Goal: Task Accomplishment & Management: Manage account settings

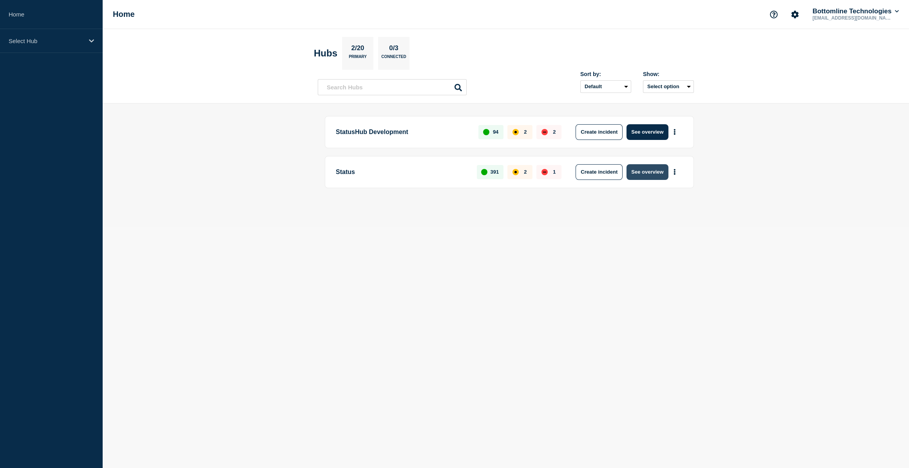
click at [646, 173] on button "See overview" at bounding box center [648, 172] width 42 height 16
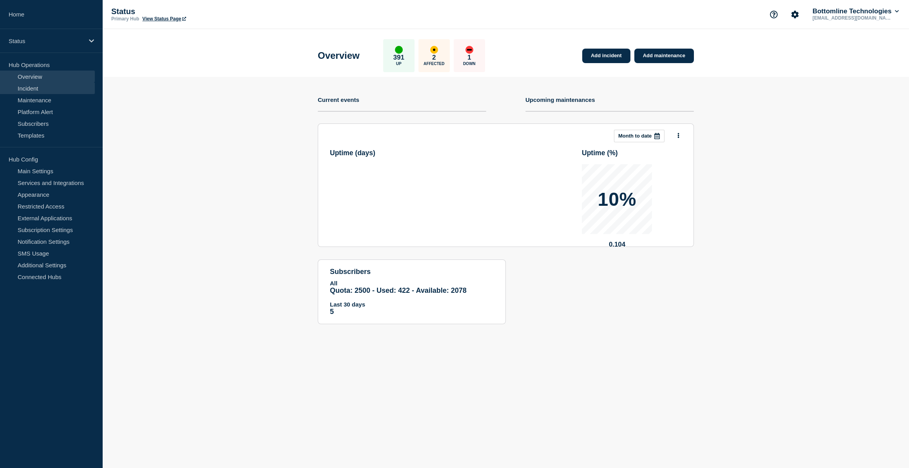
click at [43, 89] on link "Incident" at bounding box center [47, 88] width 95 height 12
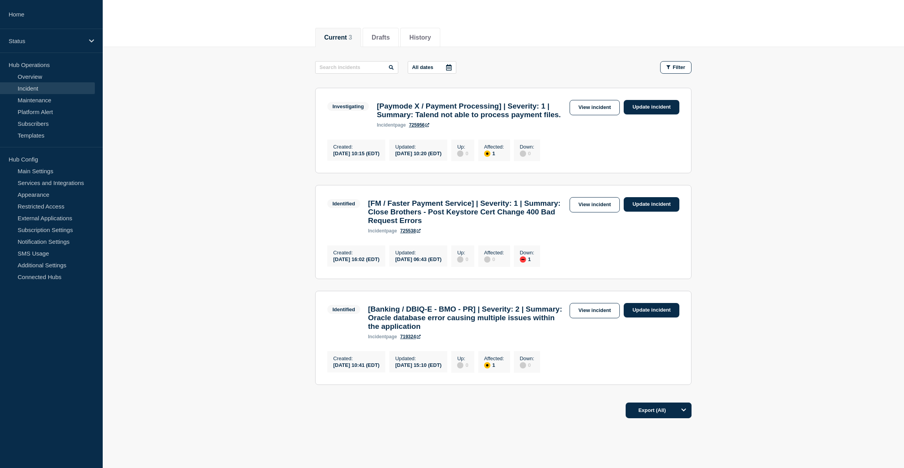
scroll to position [125, 0]
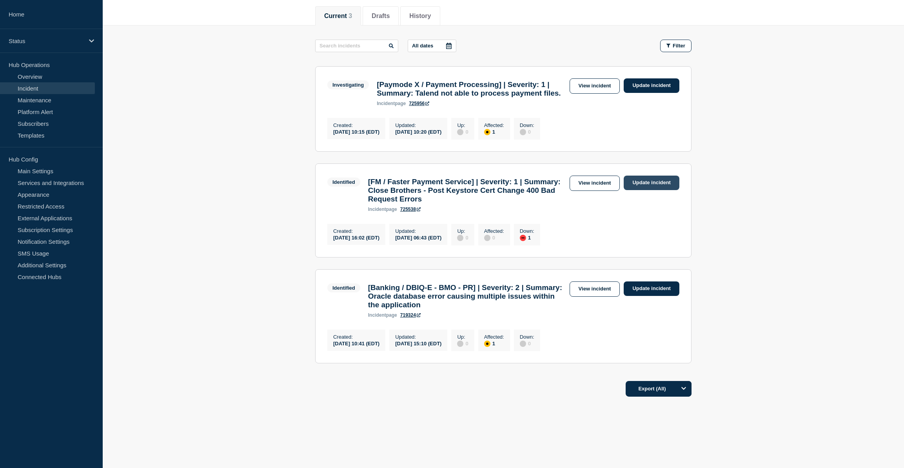
click at [646, 176] on link "Update incident" at bounding box center [652, 183] width 56 height 15
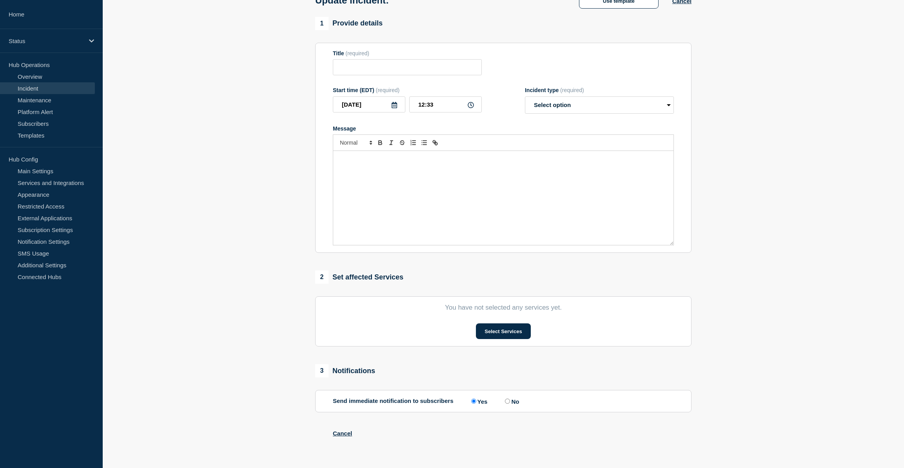
type input "[FM / Faster Payment Service] | Severity: 1 | Summary: Close Brothers - Post Ke…"
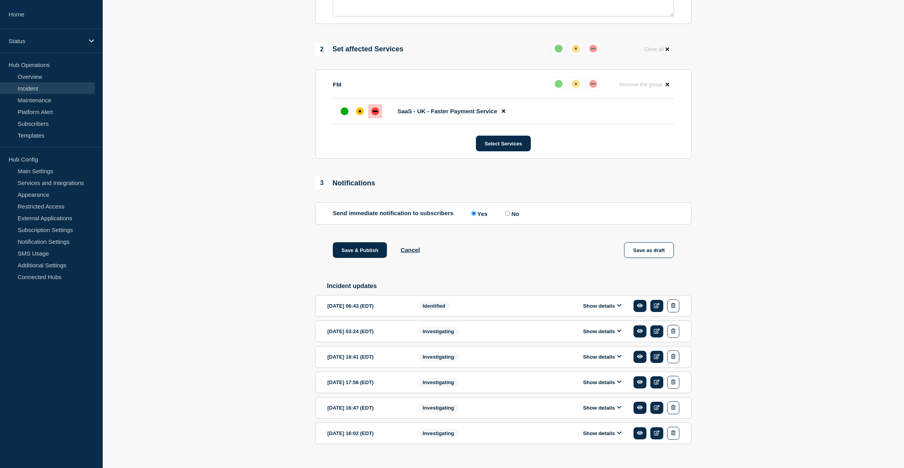
scroll to position [318, 0]
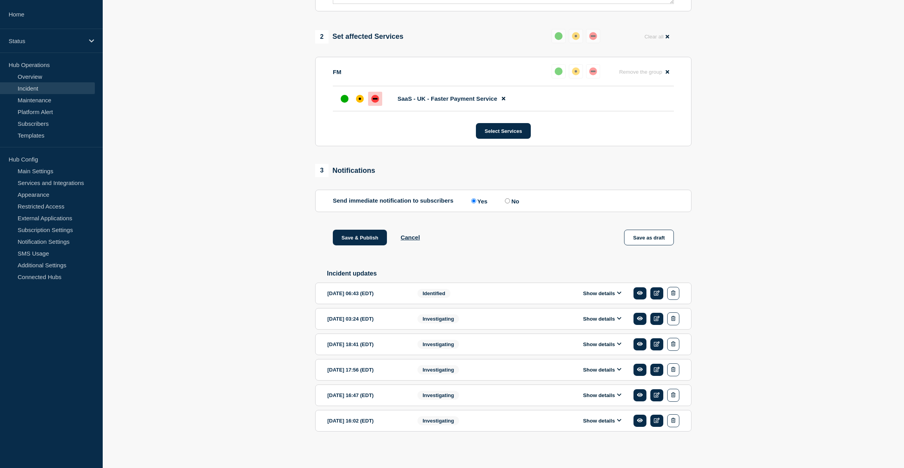
click at [604, 295] on button "Show details" at bounding box center [602, 293] width 43 height 7
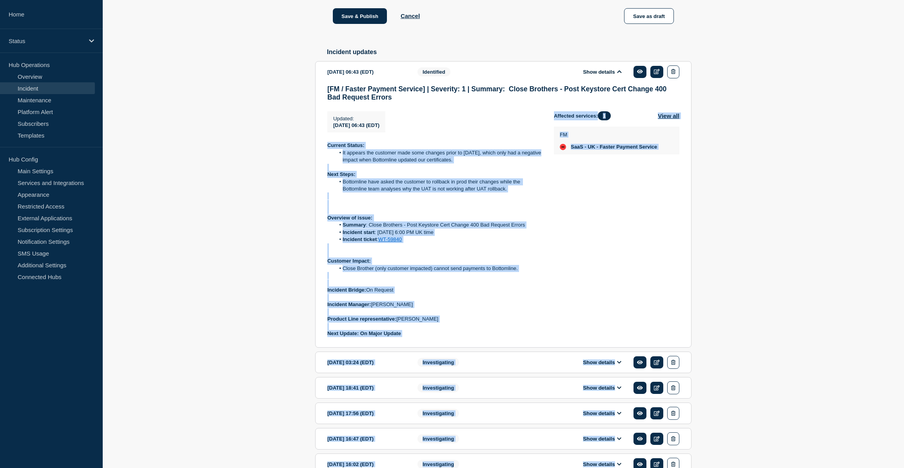
scroll to position [584, 0]
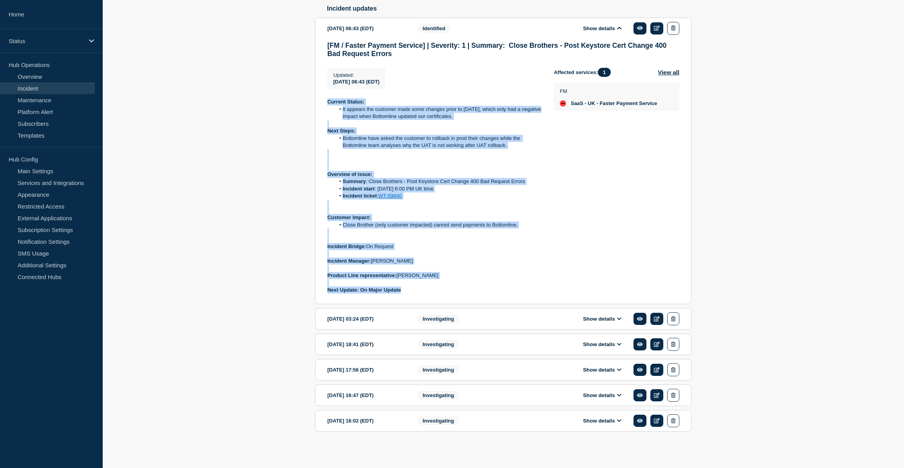
drag, startPoint x: 326, startPoint y: 298, endPoint x: 493, endPoint y: 289, distance: 167.2
click at [493, 289] on section "2025-09-30 06:43 (EDT) Show details Identified [FM / Faster Payment Service] | …" at bounding box center [503, 161] width 376 height 287
copy div "Current Status: It appears the customer made some changes prior to yesterday, w…"
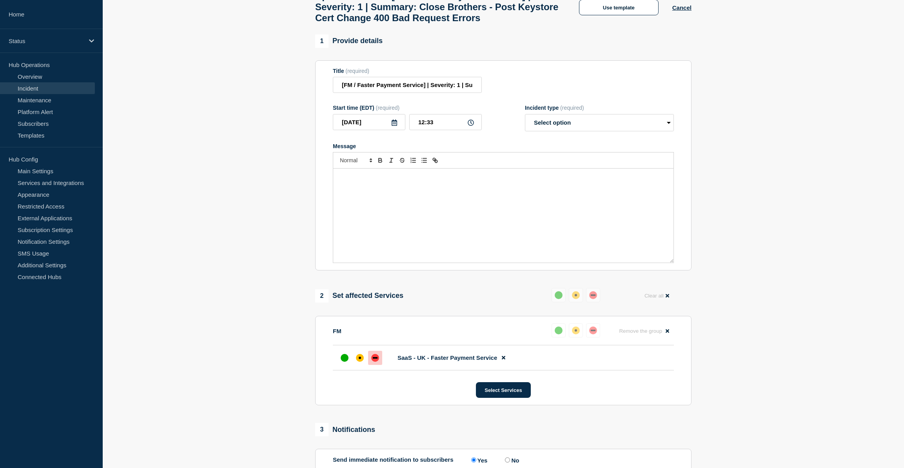
scroll to position [0, 0]
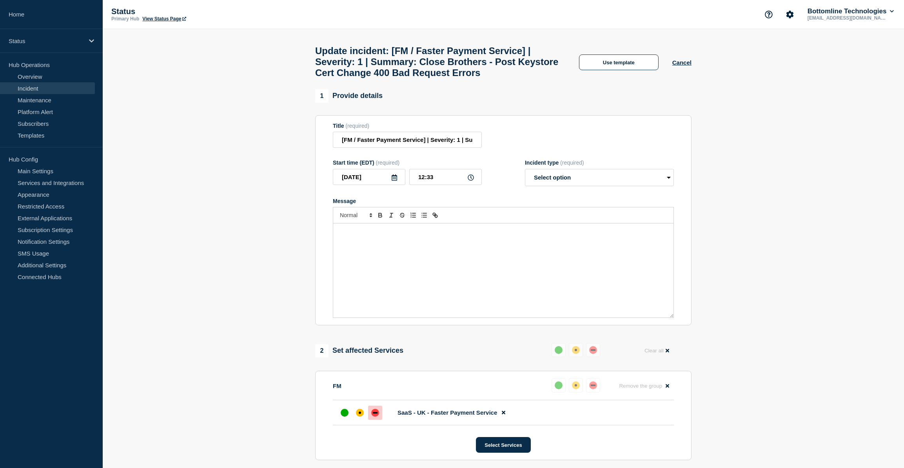
click at [379, 260] on div "Message" at bounding box center [503, 270] width 340 height 94
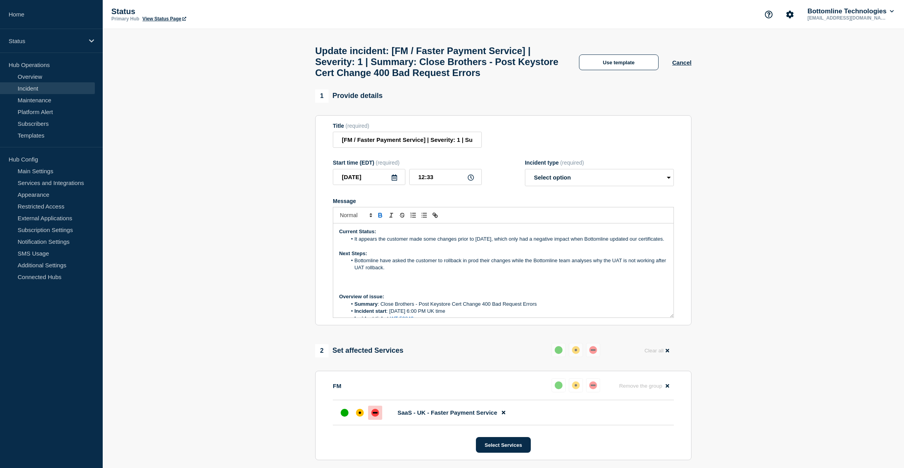
scroll to position [105, 0]
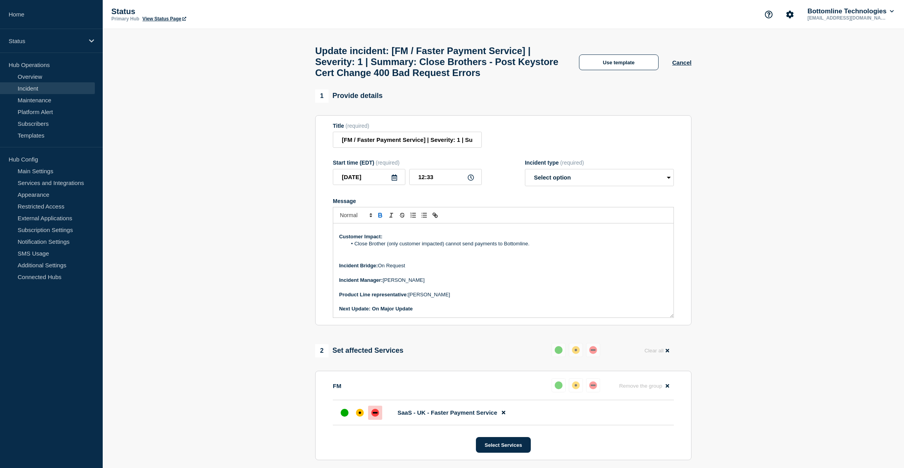
click at [340, 240] on strong "Customer Impact:" at bounding box center [361, 237] width 44 height 6
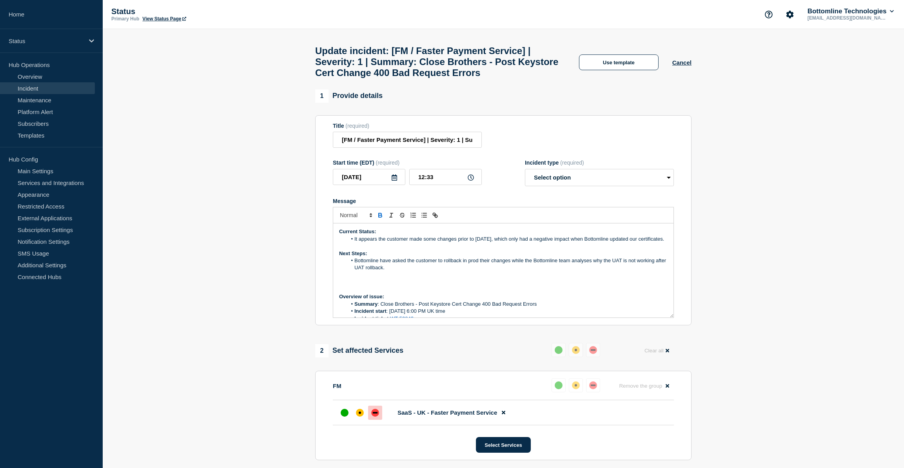
drag, startPoint x: 354, startPoint y: 245, endPoint x: 383, endPoint y: 256, distance: 31.7
click at [383, 243] on li "It appears the customer made some changes prior to [DATE], which only had a neg…" at bounding box center [507, 239] width 321 height 7
click at [386, 243] on li "Both customer Tech team are working actively with a possible workaround to reso…" at bounding box center [507, 239] width 321 height 7
drag, startPoint x: 611, startPoint y: 244, endPoint x: 354, endPoint y: 248, distance: 257.2
click at [354, 243] on li "Both customer and Bottomline Tech team are working actively with a possible wor…" at bounding box center [507, 239] width 321 height 7
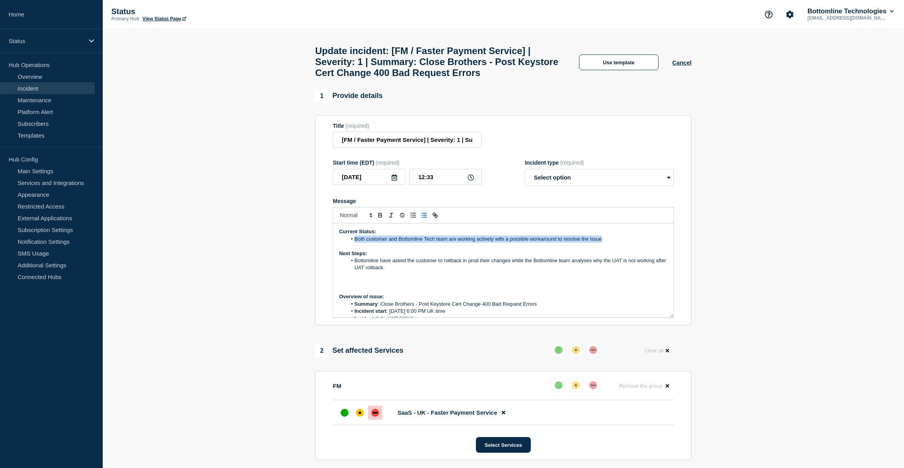
copy li "Both customer and Bottomline Tech team are working actively with a possible wor…"
click at [392, 235] on p "Current Status:" at bounding box center [503, 231] width 328 height 7
click at [603, 243] on li "Both customer and Bottomline Tech team are working actively with a possible wor…" at bounding box center [507, 239] width 321 height 7
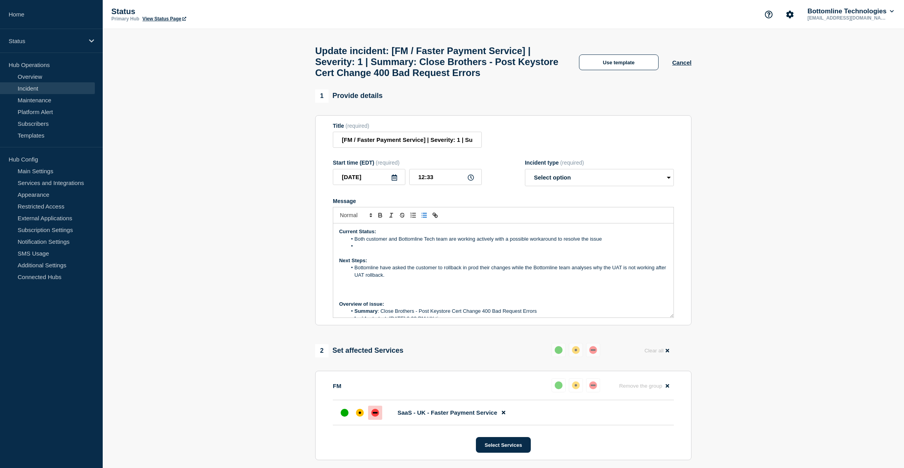
click at [601, 243] on li "Both customer and Bottomline Tech team are working actively with a possible wor…" at bounding box center [507, 239] width 321 height 7
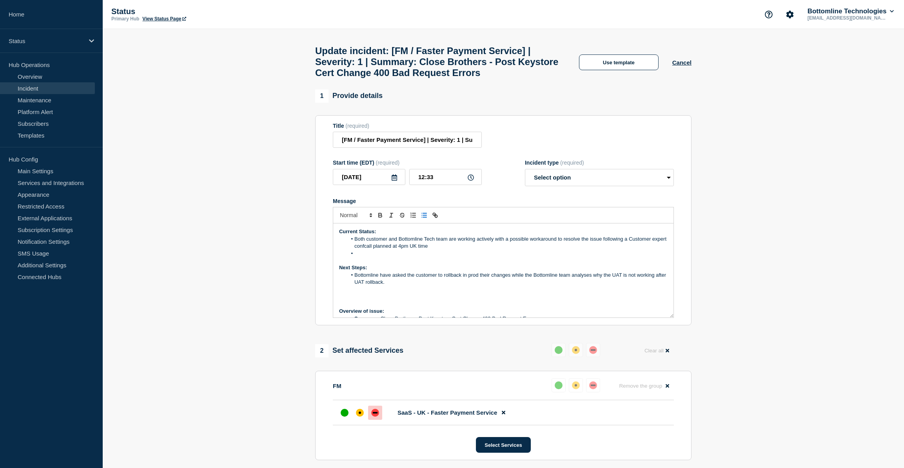
click at [379, 250] on li "Both customer and Bottomline Tech team are working actively with a possible wor…" at bounding box center [507, 243] width 321 height 15
click at [382, 250] on li "Both customer and Bottomline Tech team are working actively with a possible wor…" at bounding box center [507, 243] width 321 height 15
click at [422, 250] on li "Both customer and Bottomline Tech team are working actively with a possible wor…" at bounding box center [507, 243] width 321 height 15
drag, startPoint x: 464, startPoint y: 256, endPoint x: 353, endPoint y: 245, distance: 111.1
click at [348, 248] on li "Both customer and Bottomline Tech team are working actively with a possible wor…" at bounding box center [507, 243] width 321 height 15
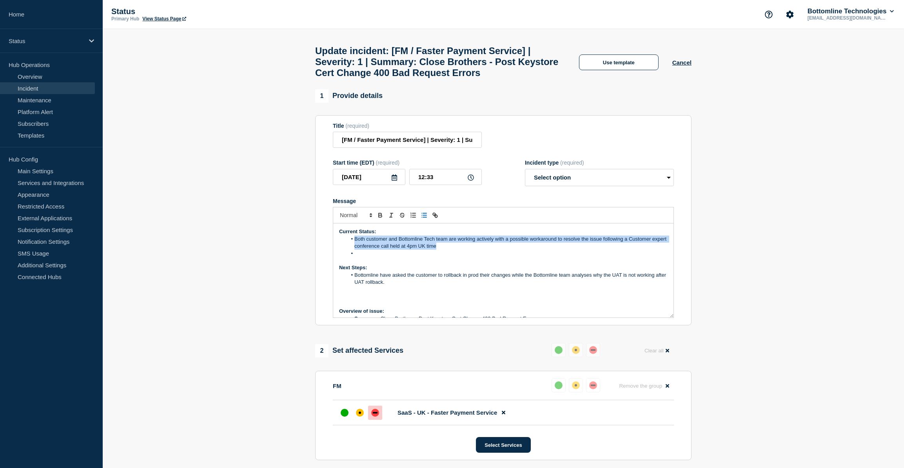
copy li "Both customer and Bottomline Tech team are working actively with a possible wor…"
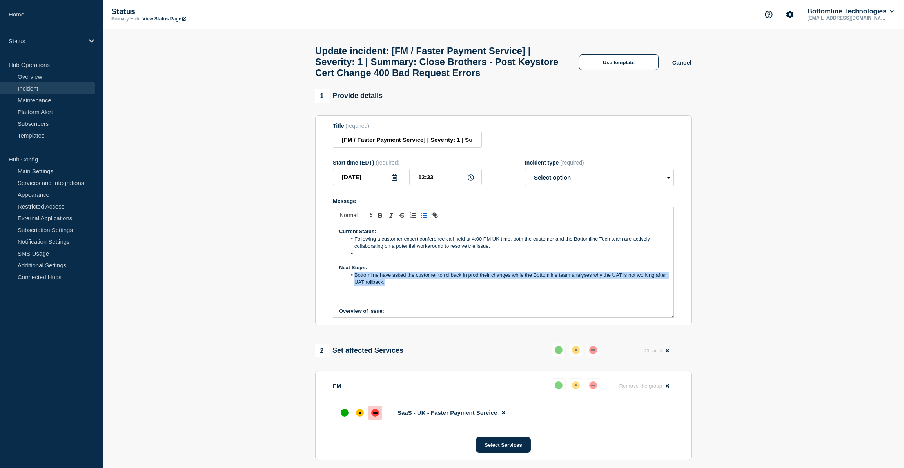
drag, startPoint x: 354, startPoint y: 280, endPoint x: 396, endPoint y: 290, distance: 43.5
click at [396, 286] on li "Bottomline have asked the customer to rollback in prod their changes while the …" at bounding box center [507, 279] width 321 height 15
click at [365, 281] on li "We'll be enabling additional traces on our side, but this will require more tim…" at bounding box center [507, 279] width 321 height 15
click at [479, 281] on li "Bottomline will be enabling additional traces on our side, but this will requir…" at bounding box center [507, 279] width 321 height 15
click at [533, 282] on li "Bottomline will be enabling additional traces , but this will require more time…" at bounding box center [507, 279] width 321 height 15
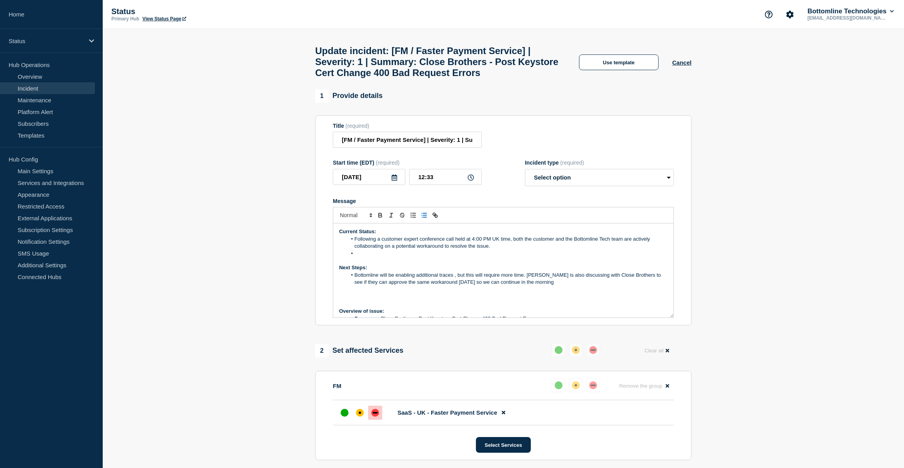
drag, startPoint x: 417, startPoint y: 289, endPoint x: 436, endPoint y: 287, distance: 18.9
click at [417, 286] on li "Bottomline will be enabling additional traces , but this will require more time…" at bounding box center [507, 279] width 321 height 15
drag, startPoint x: 576, startPoint y: 290, endPoint x: 487, endPoint y: 291, distance: 88.6
click at [487, 286] on li "Bottomline will be enabling additional traces , but this will require more time…" at bounding box center [507, 279] width 321 height 15
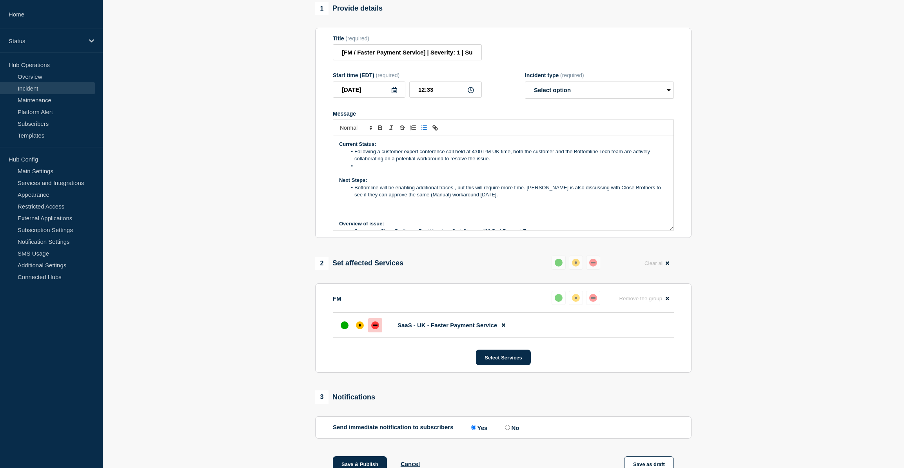
scroll to position [71, 0]
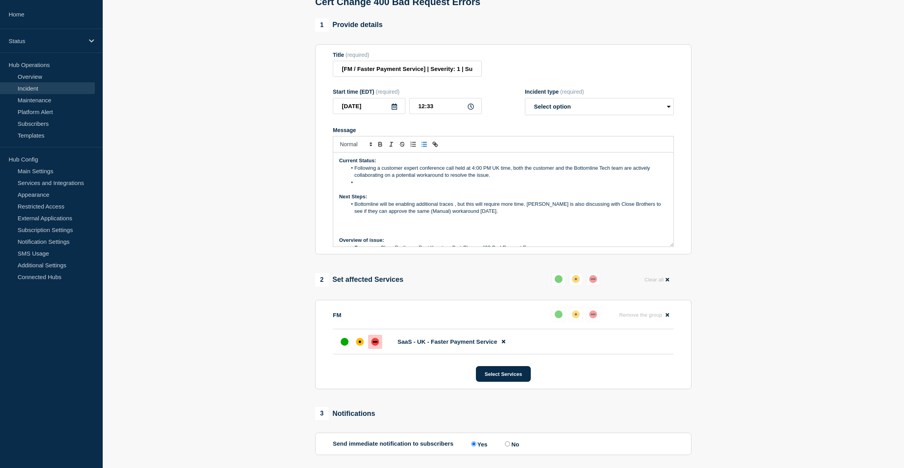
click at [374, 186] on li "Message" at bounding box center [507, 182] width 321 height 7
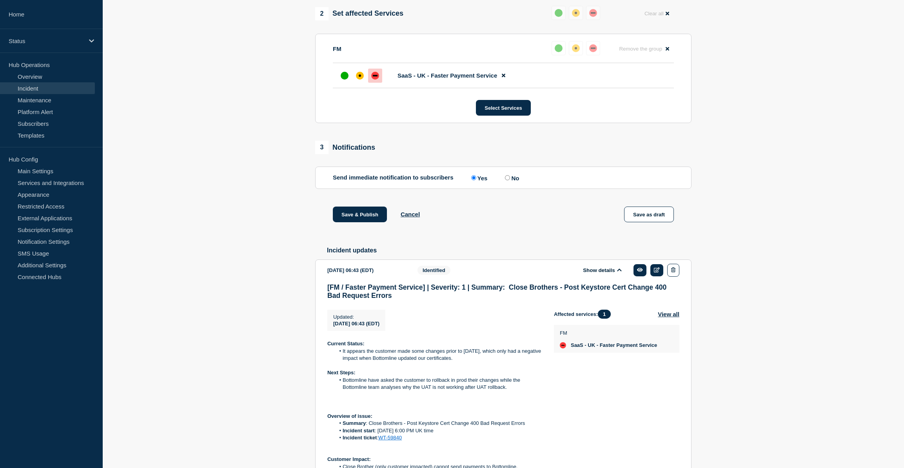
scroll to position [356, 0]
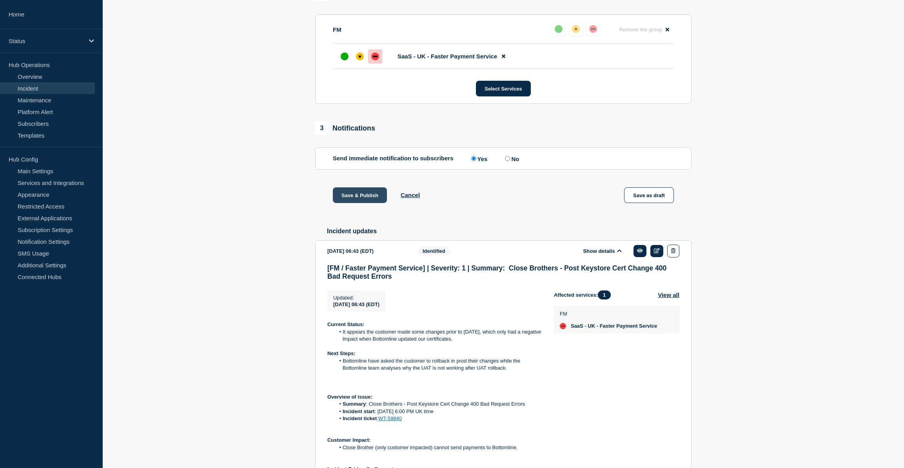
click at [350, 202] on button "Save & Publish" at bounding box center [360, 195] width 54 height 16
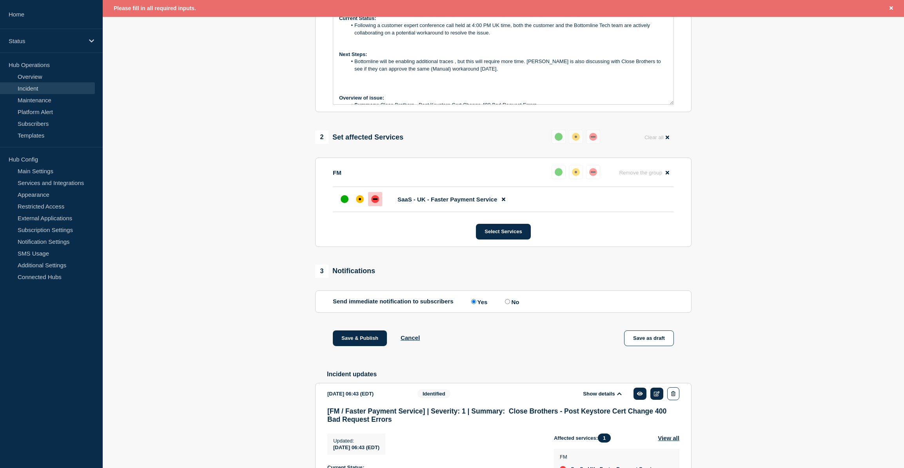
scroll to position [16, 0]
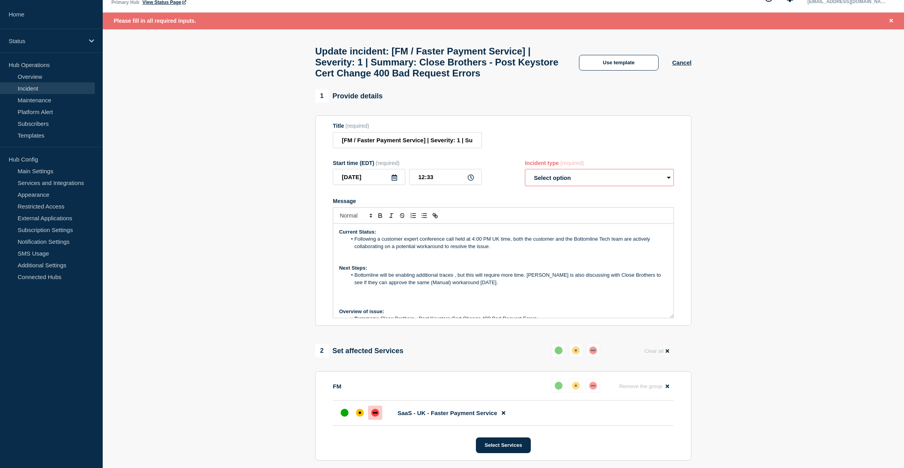
click at [599, 186] on select "Select option Investigating Identified Monitoring Resolved" at bounding box center [599, 177] width 149 height 17
select select "identified"
click at [525, 175] on select "Select option Investigating Identified Monitoring Resolved" at bounding box center [599, 177] width 149 height 17
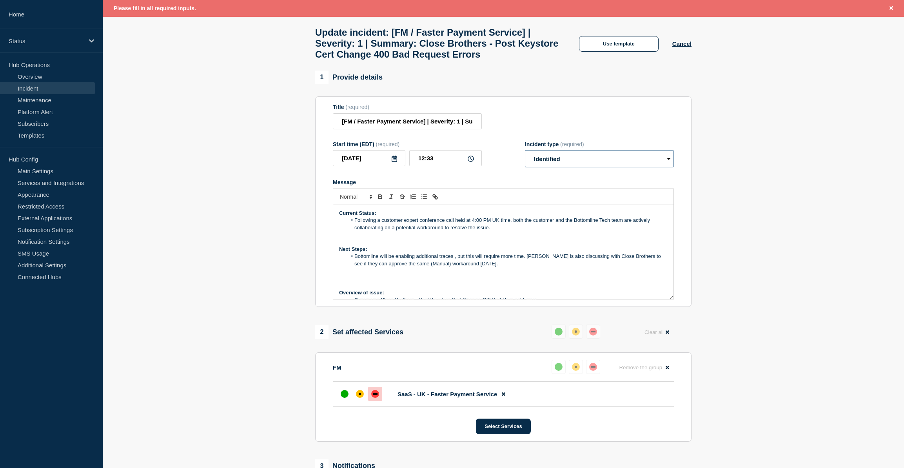
scroll to position [230, 0]
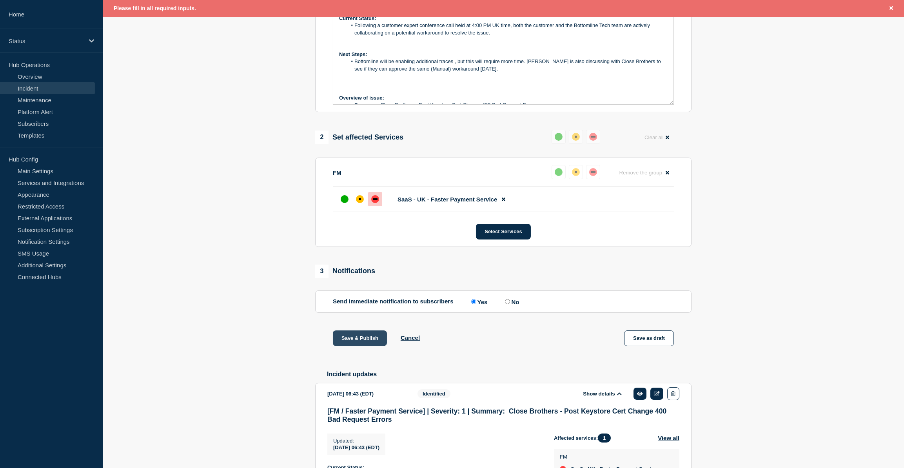
click at [366, 346] on button "Save & Publish" at bounding box center [360, 338] width 54 height 16
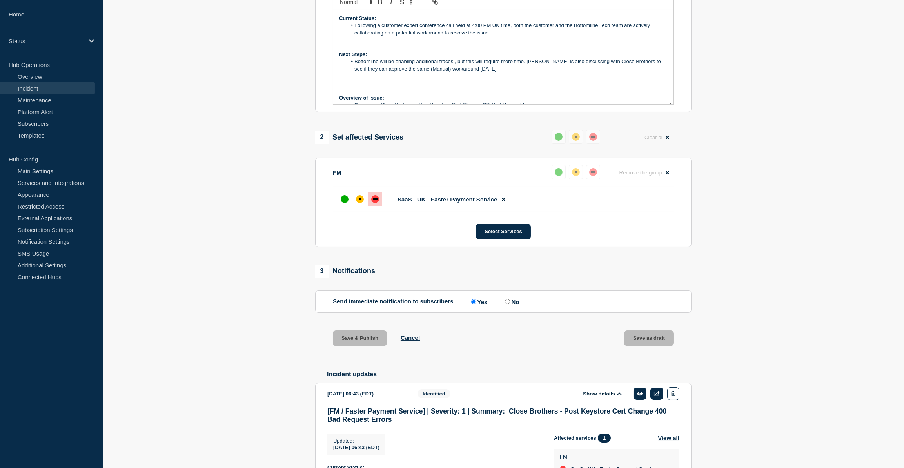
scroll to position [214, 0]
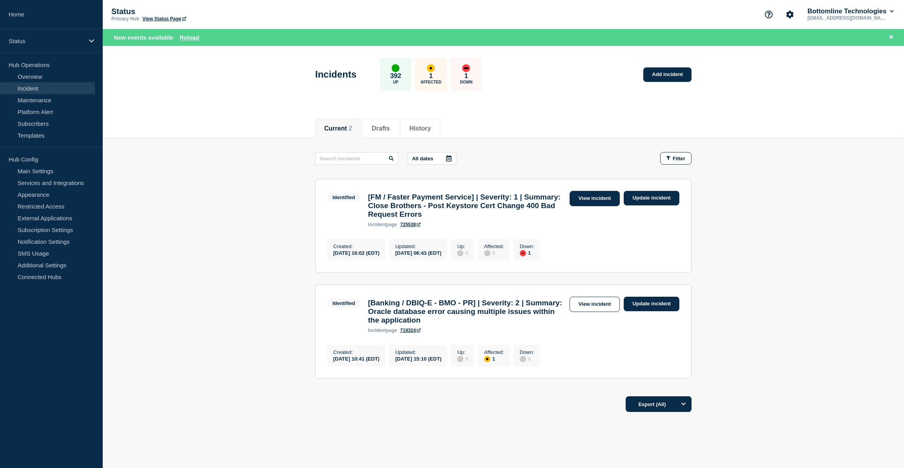
click at [601, 195] on link "View incident" at bounding box center [595, 198] width 51 height 15
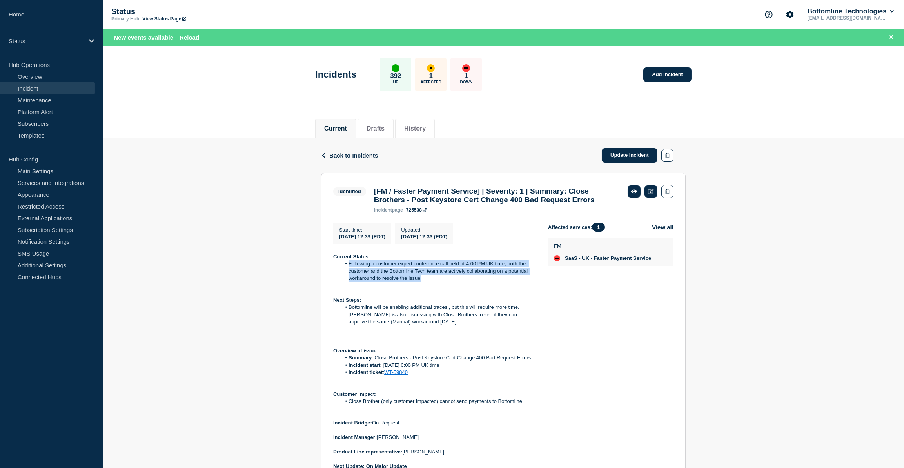
drag, startPoint x: 348, startPoint y: 279, endPoint x: 419, endPoint y: 296, distance: 73.7
click at [419, 282] on li "Following a customer expert conference call held at 4:00 PM UK time, both the c…" at bounding box center [438, 271] width 195 height 22
copy li "Following a customer expert conference call held at 4:00 PM UK time, both the c…"
